Goal: Navigation & Orientation: Find specific page/section

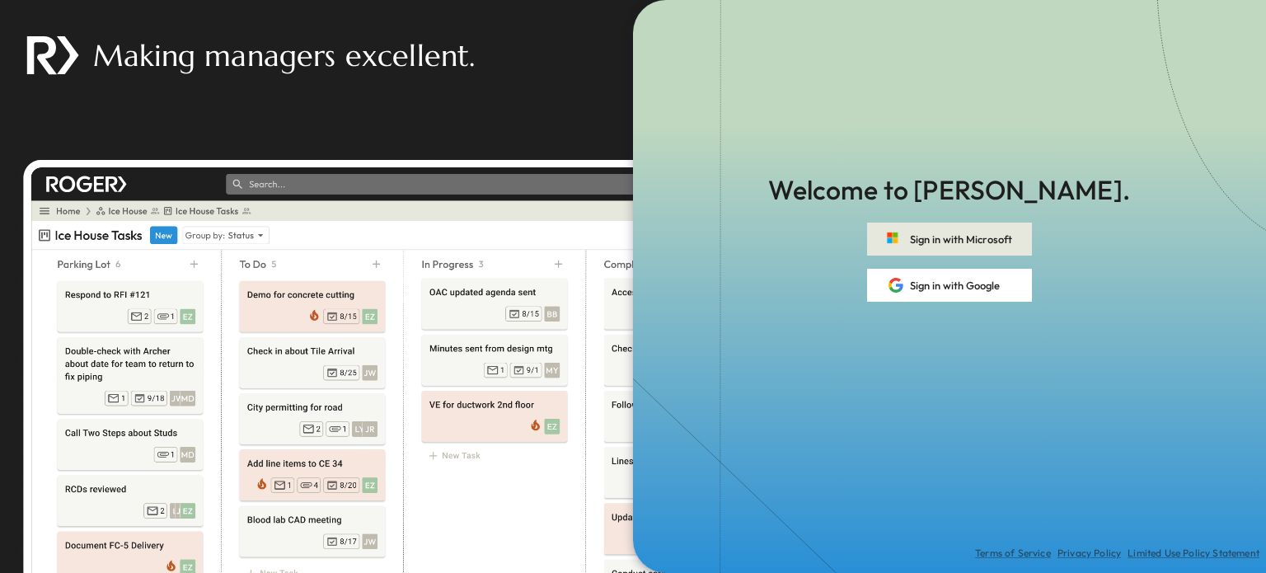
click at [960, 229] on button "Sign in with Microsoft" at bounding box center [949, 239] width 165 height 33
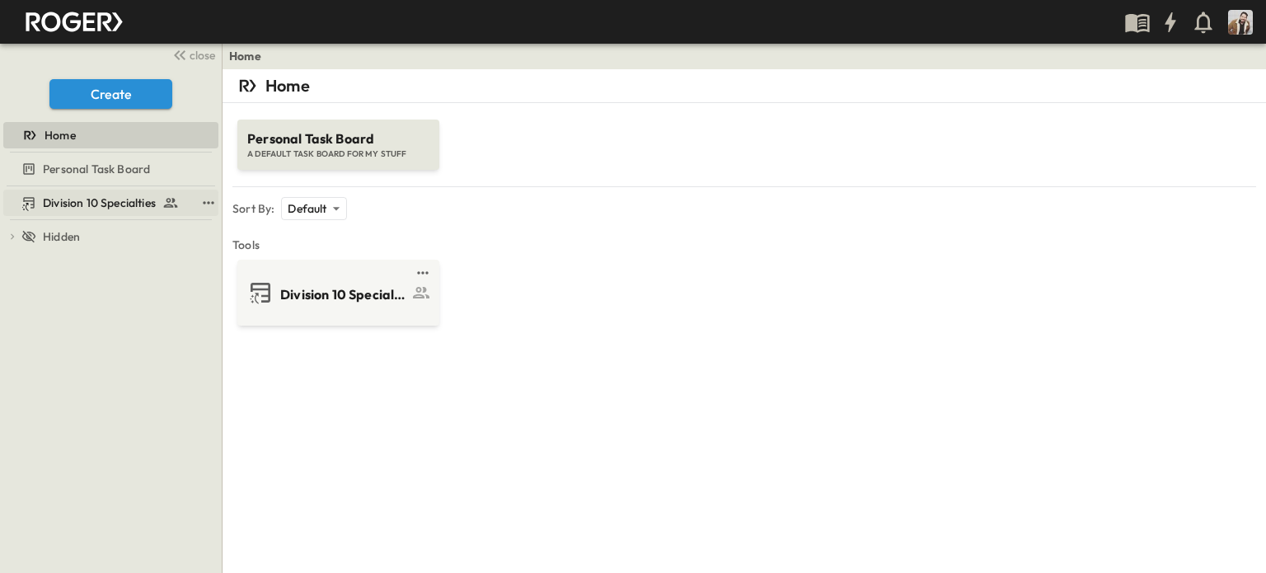
click at [79, 208] on span "Division 10 Specialties" at bounding box center [99, 203] width 113 height 16
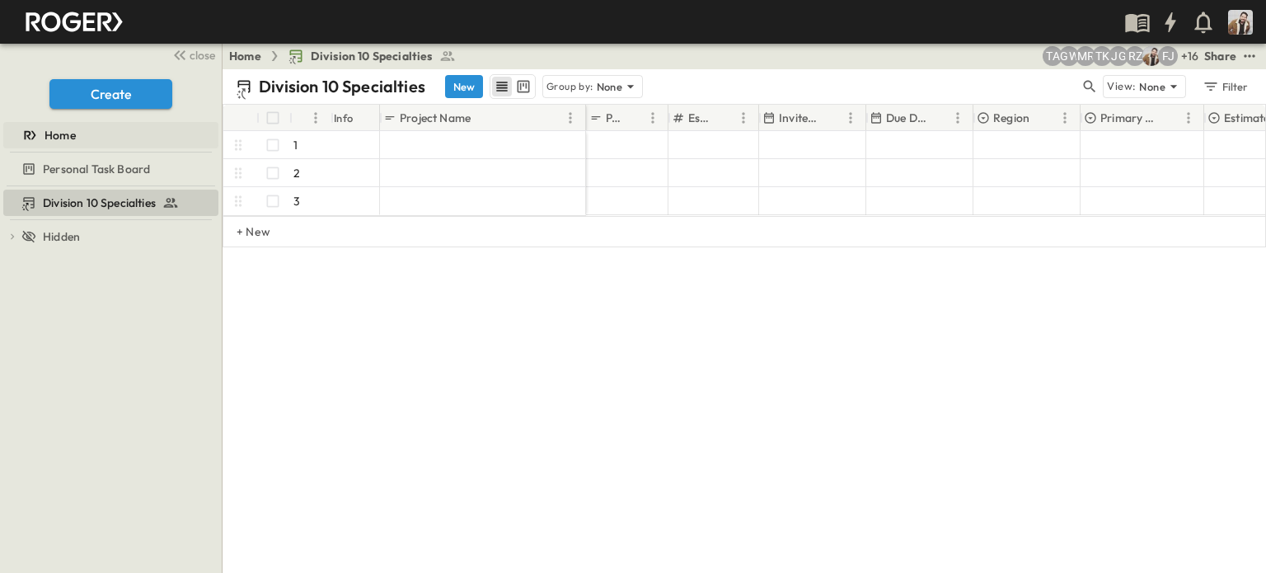
click at [66, 137] on span "Home" at bounding box center [60, 135] width 31 height 16
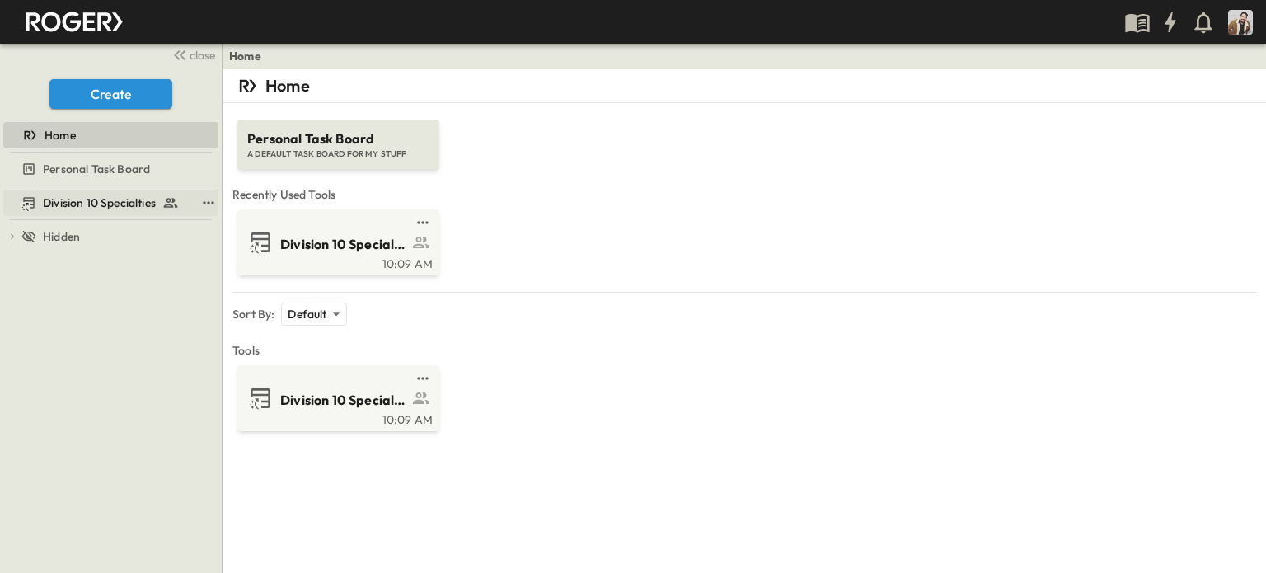
click at [99, 192] on link "Division 10 Specialties" at bounding box center [99, 202] width 192 height 23
click at [97, 209] on span "Division 10 Specialties" at bounding box center [99, 203] width 113 height 16
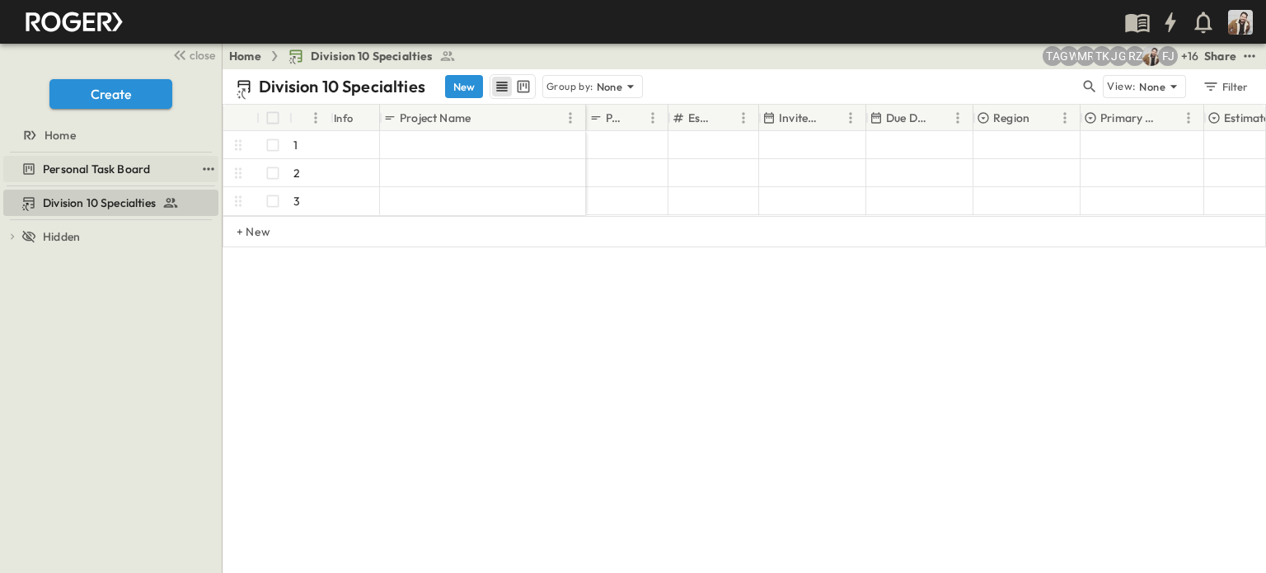
click at [134, 168] on span "Personal Task Board" at bounding box center [96, 169] width 107 height 16
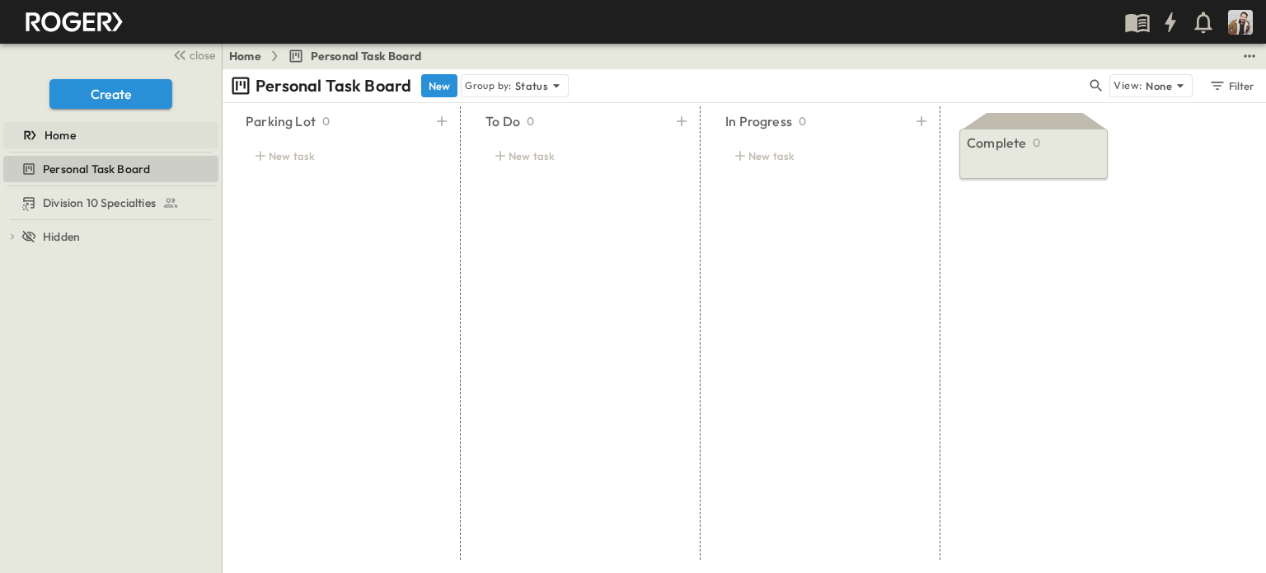
click at [122, 142] on div "Home" at bounding box center [109, 135] width 212 height 16
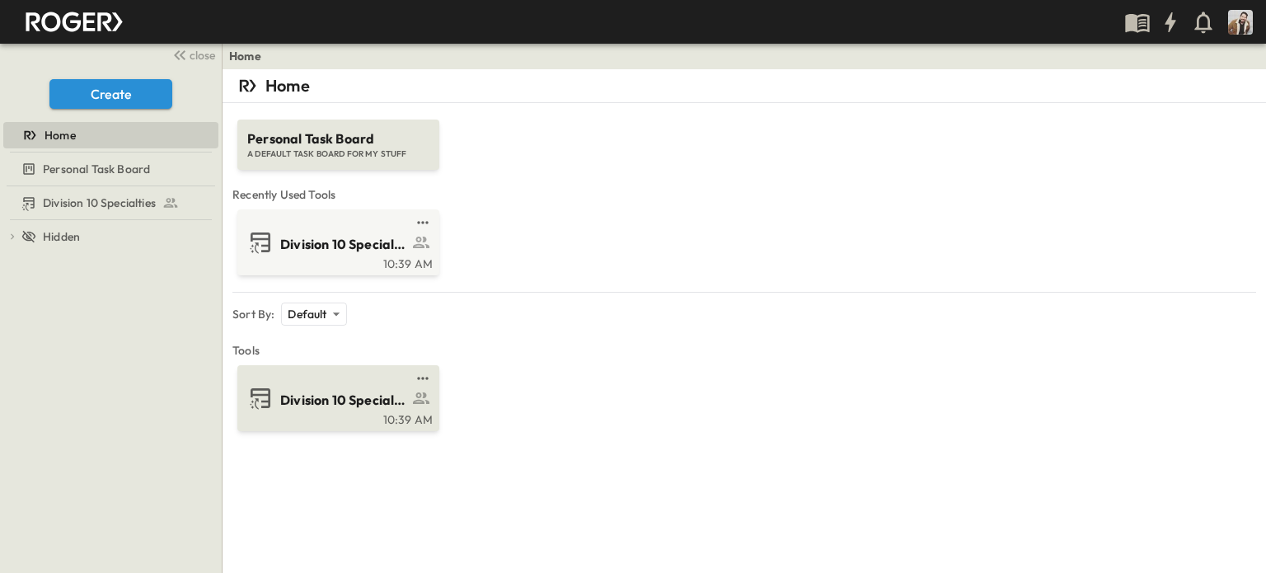
click at [315, 391] on span "Division 10 Specialties" at bounding box center [344, 400] width 128 height 19
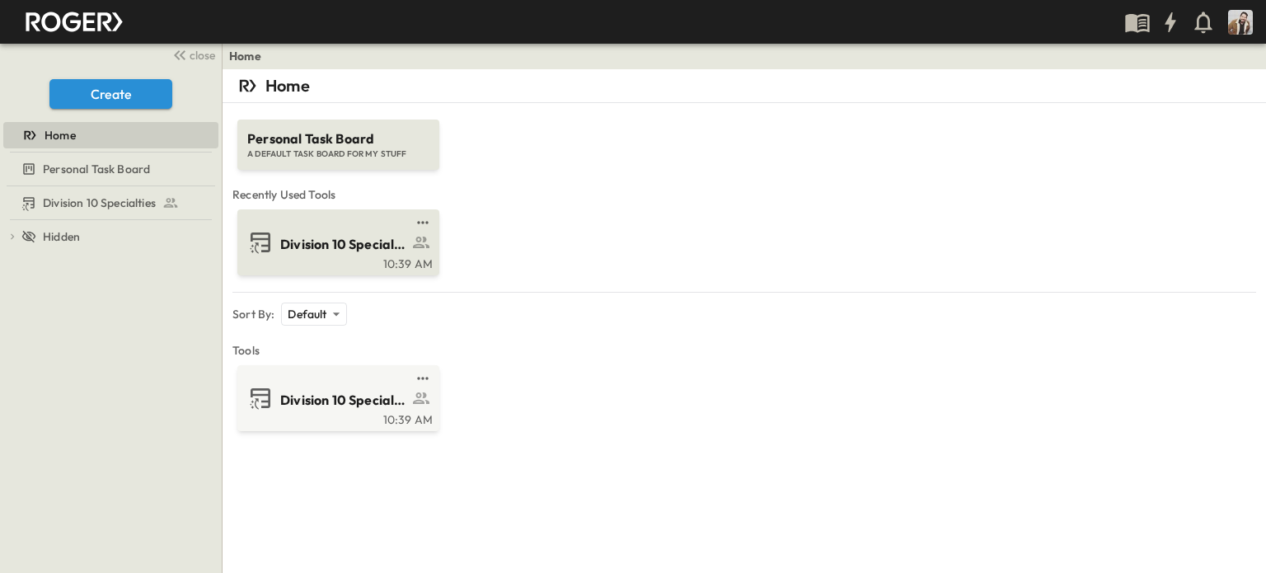
click at [323, 261] on div "10:39 AM" at bounding box center [337, 262] width 192 height 13
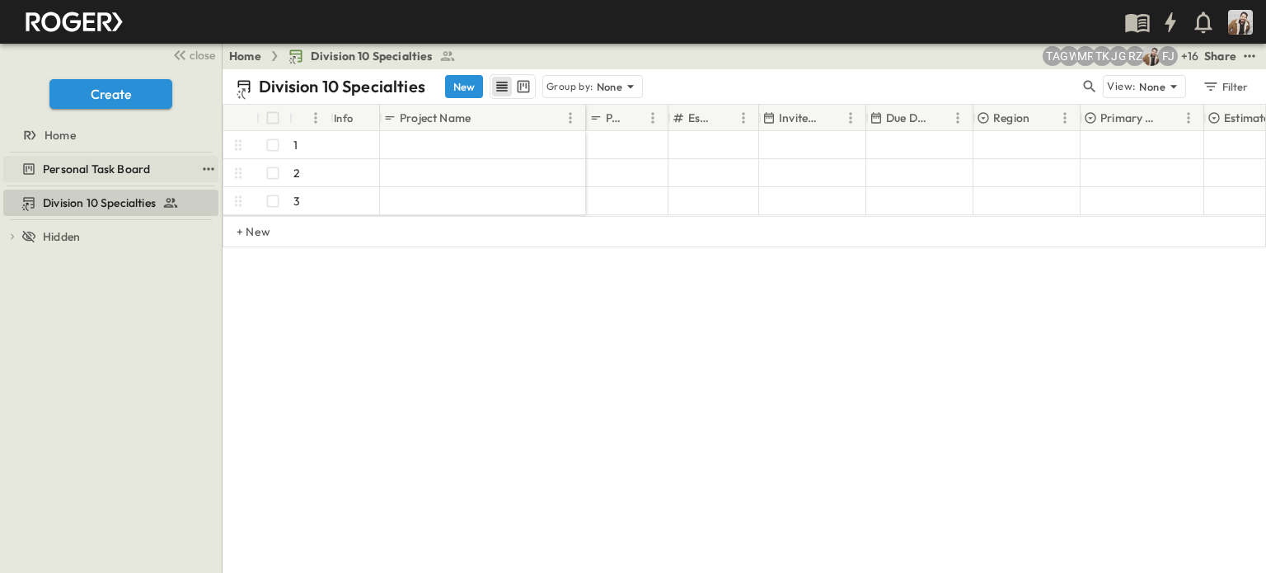
click at [125, 158] on link "Personal Task Board" at bounding box center [99, 168] width 192 height 23
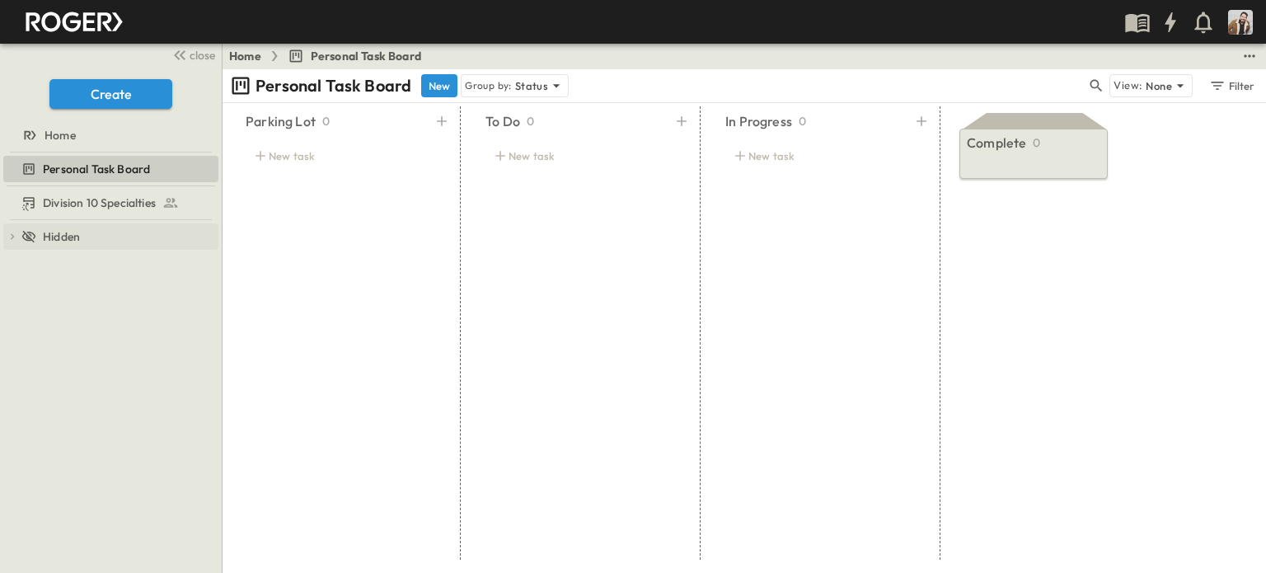
click at [79, 240] on span "Hidden" at bounding box center [61, 236] width 37 height 16
click at [14, 236] on icon at bounding box center [13, 237] width 12 height 12
click at [82, 319] on div "Division 10 Specialties To pick up a draggable item, press the space bar. While…" at bounding box center [111, 379] width 222 height 387
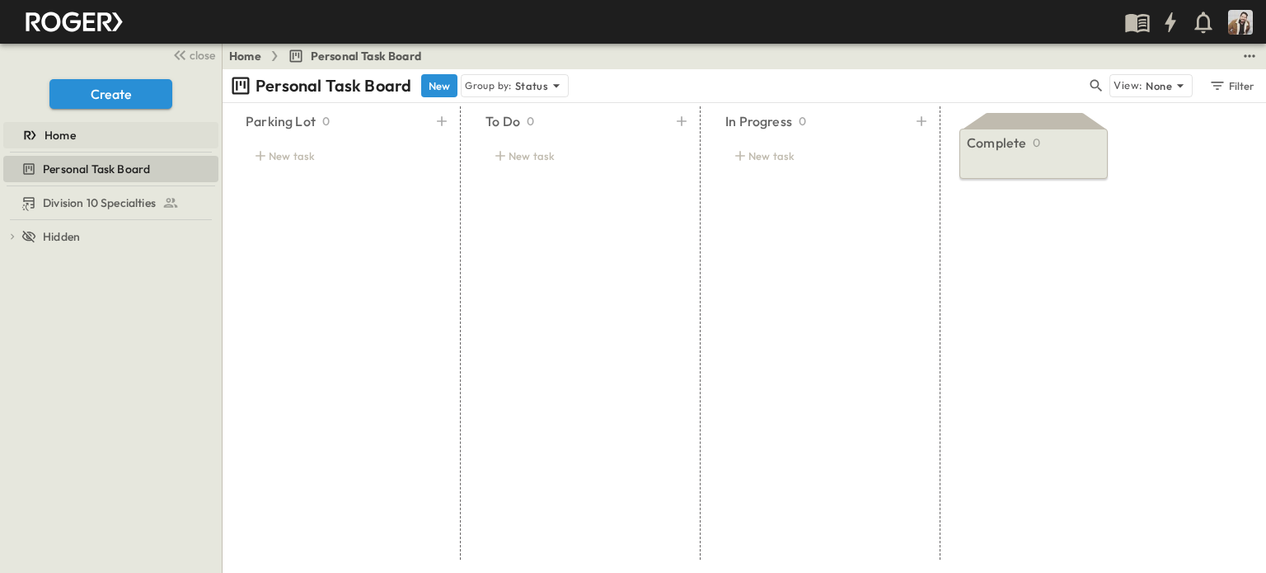
click at [89, 141] on div "Home" at bounding box center [109, 135] width 212 height 16
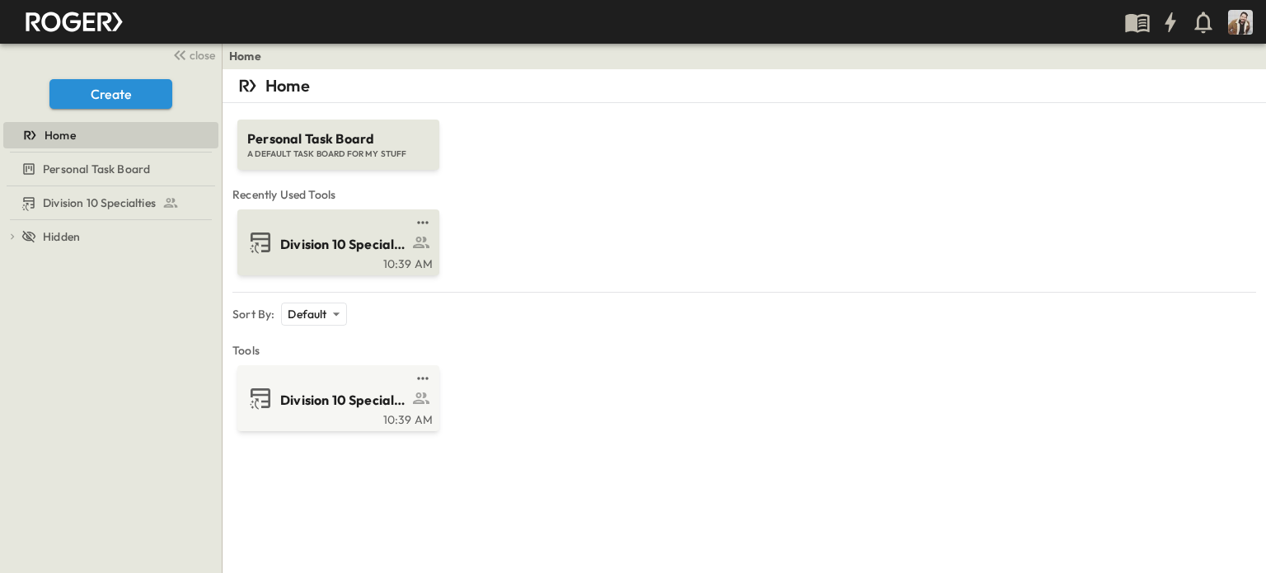
click at [316, 263] on div "10:39 AM" at bounding box center [337, 262] width 192 height 13
